Goal: Find specific page/section: Find specific page/section

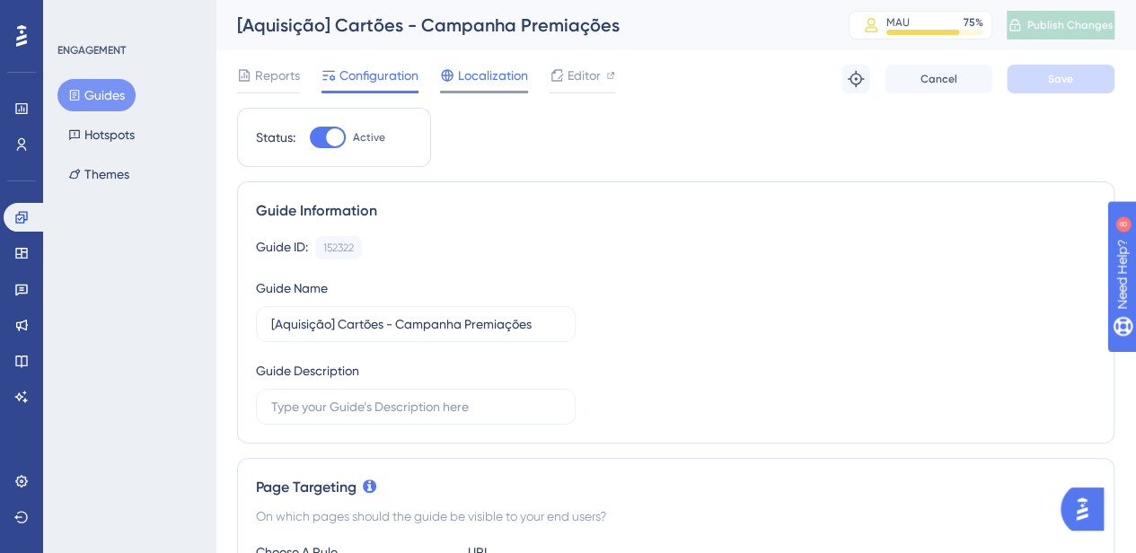
click at [497, 75] on span "Localization" at bounding box center [493, 76] width 70 height 22
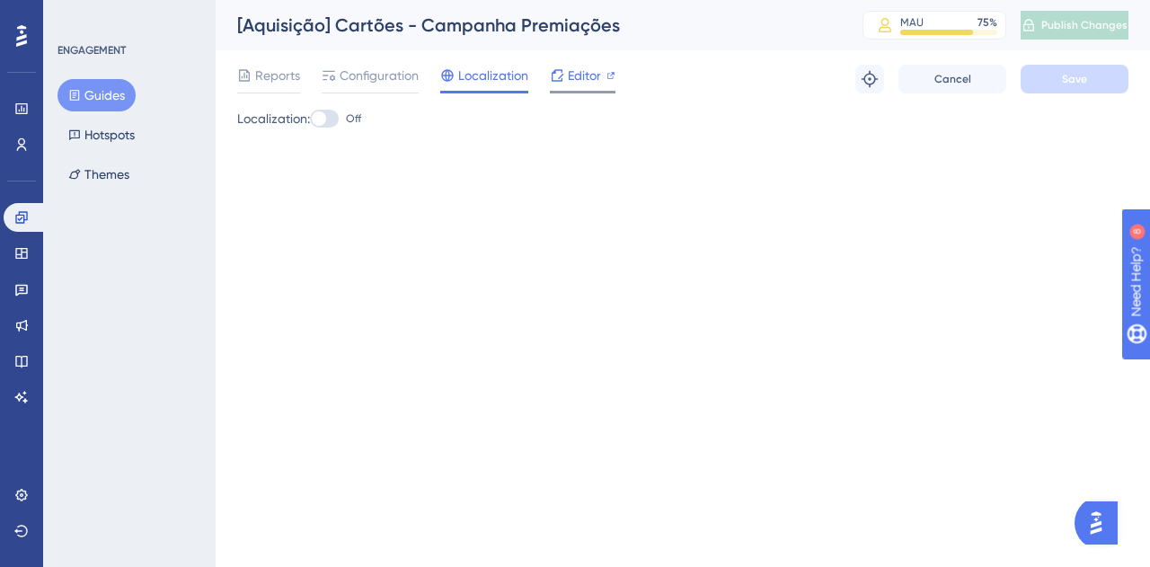
click at [596, 76] on span "Editor" at bounding box center [584, 76] width 33 height 22
